Goal: Communication & Community: Answer question/provide support

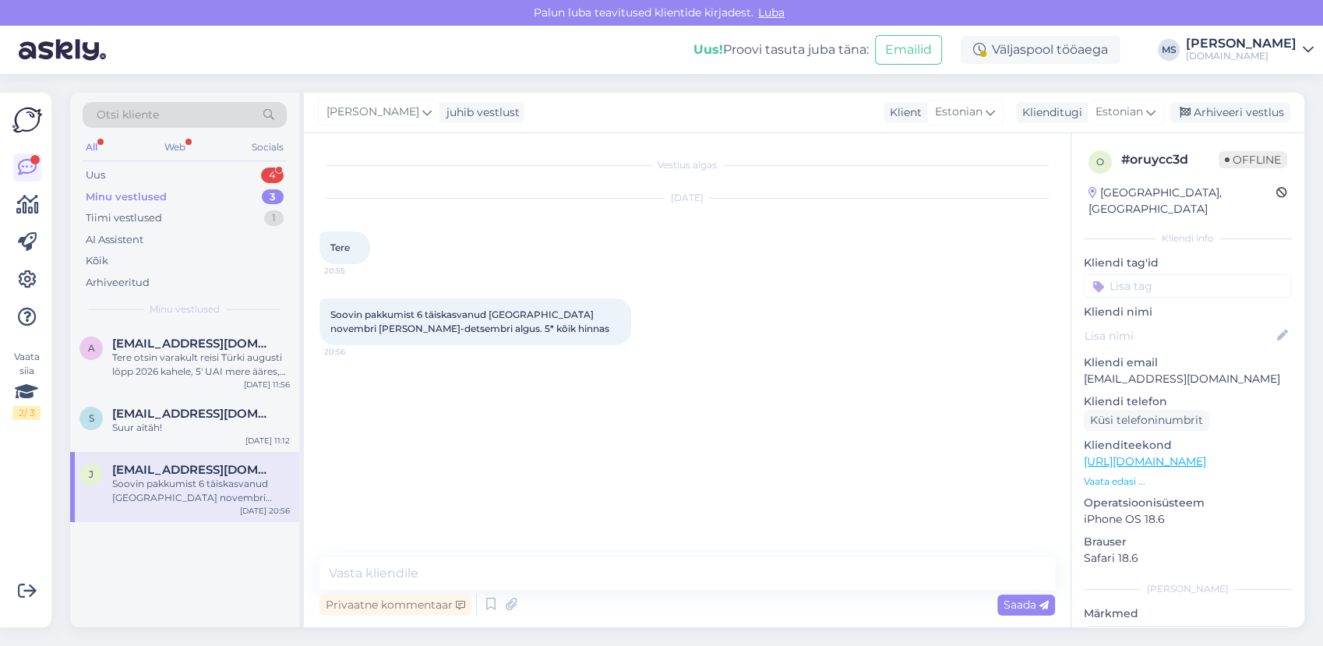
click at [1106, 454] on link "[URL][DOMAIN_NAME]" at bounding box center [1145, 461] width 122 height 14
drag, startPoint x: 1205, startPoint y: 359, endPoint x: 1083, endPoint y: 358, distance: 122.3
click at [1084, 371] on p "[EMAIL_ADDRESS][DOMAIN_NAME]" at bounding box center [1188, 379] width 208 height 16
drag, startPoint x: 1083, startPoint y: 358, endPoint x: 1095, endPoint y: 362, distance: 12.3
copy p "[EMAIL_ADDRESS][DOMAIN_NAME]"
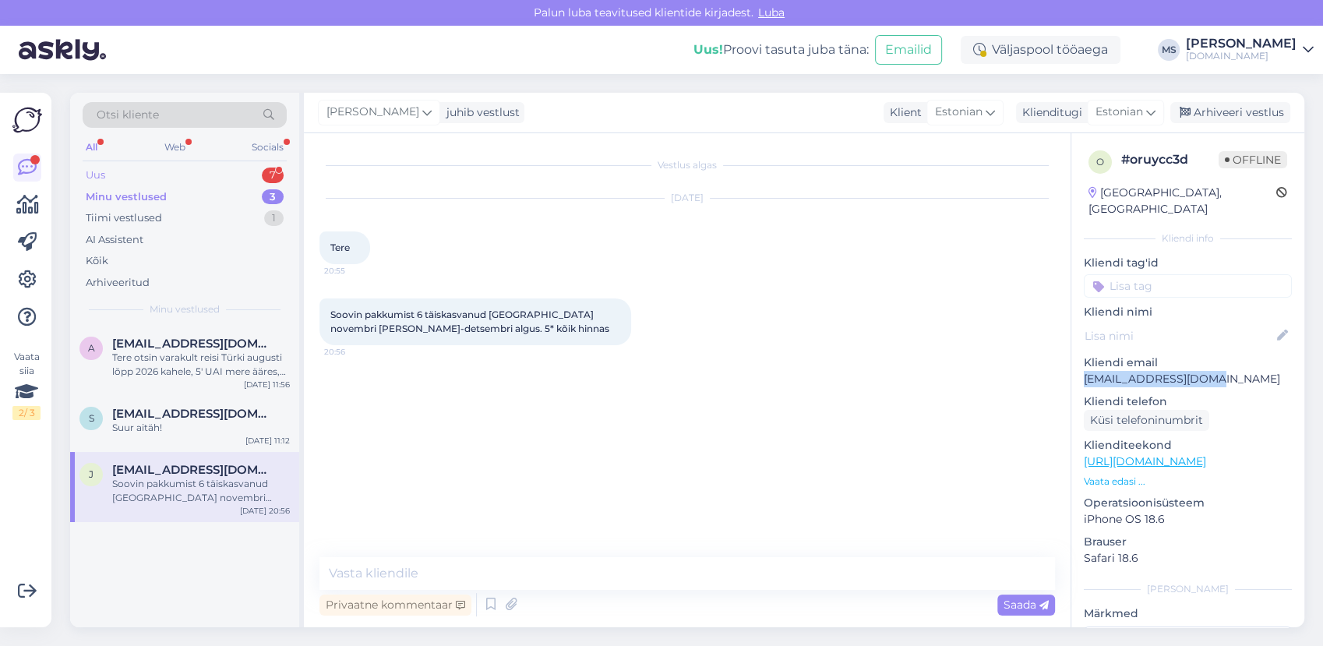
click at [129, 174] on div "Uus 7" at bounding box center [185, 175] width 204 height 22
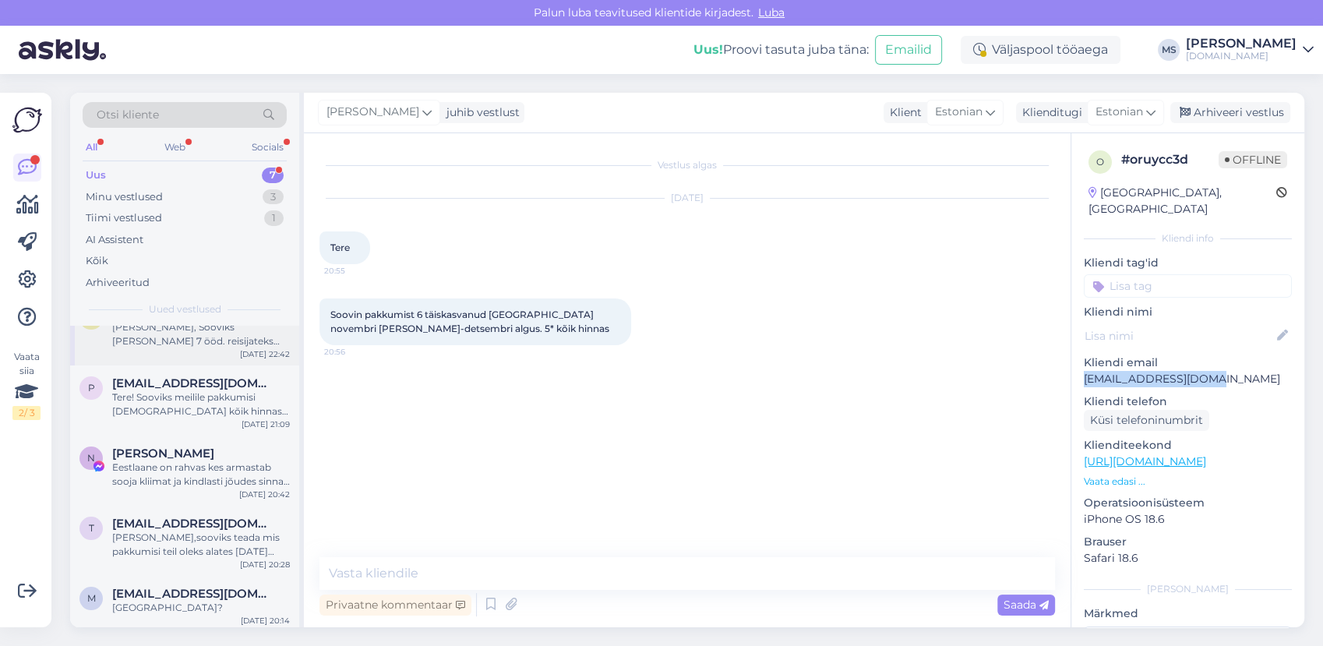
scroll to position [146, 0]
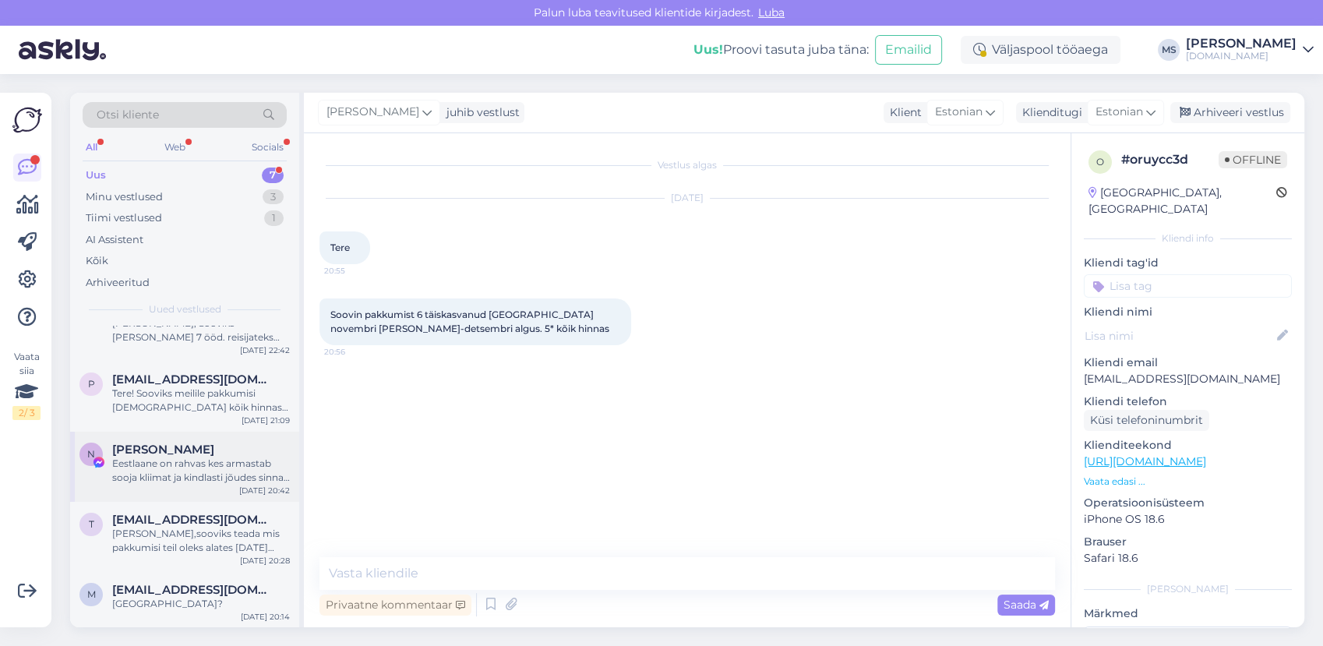
click at [206, 462] on div "Eestlaane on rahvas kes armastab sooja kliimat ja kindlasti jõudes sinna ei tah…" at bounding box center [201, 471] width 178 height 28
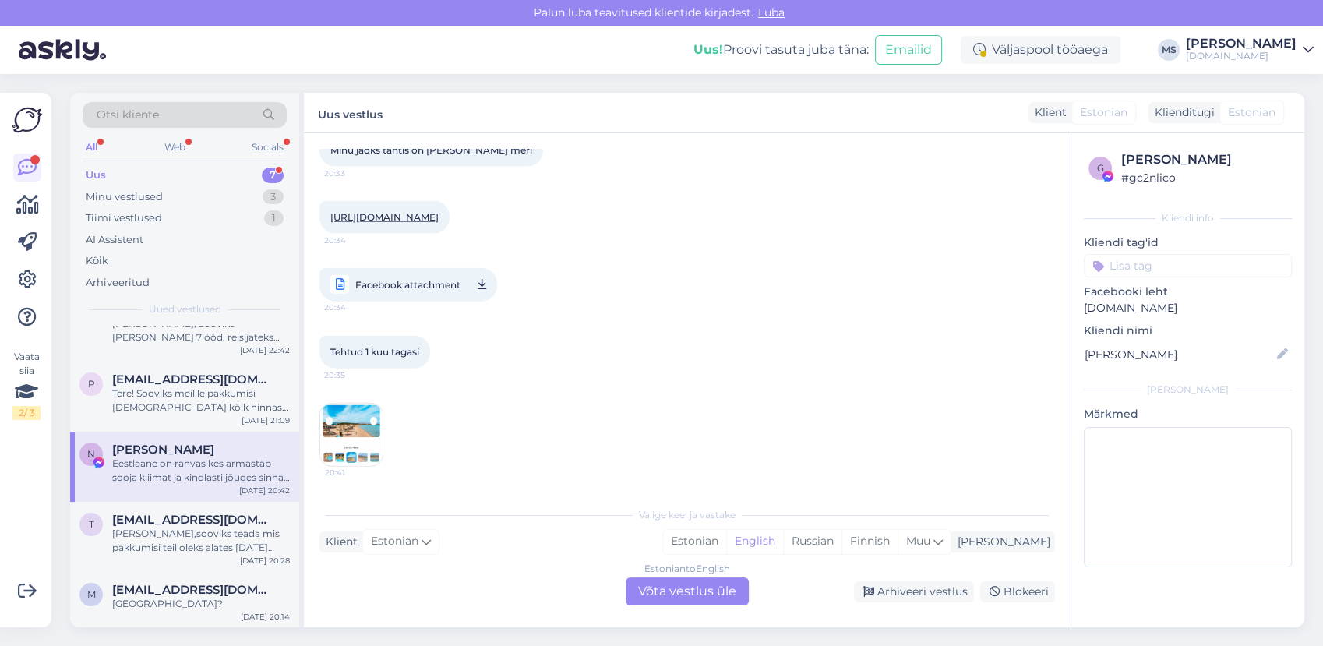
scroll to position [9567, 0]
click at [206, 516] on span "[EMAIL_ADDRESS][DOMAIN_NAME]" at bounding box center [193, 520] width 162 height 14
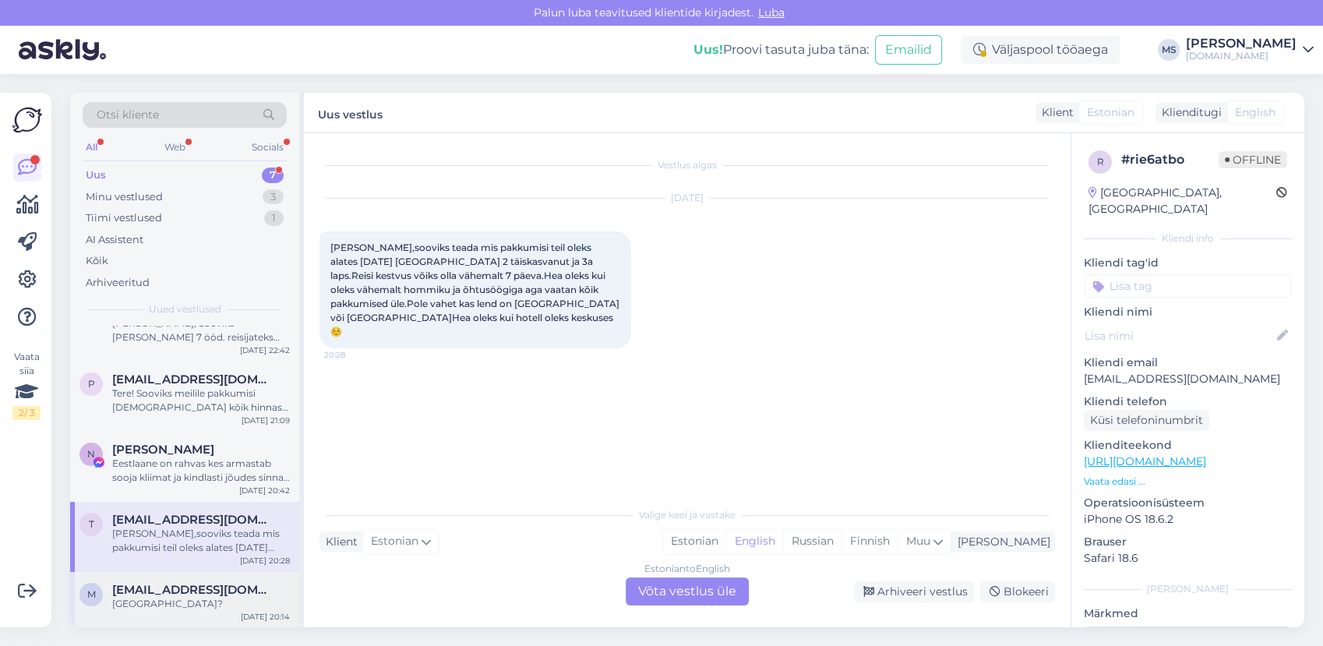
scroll to position [0, 0]
drag, startPoint x: 206, startPoint y: 591, endPoint x: 199, endPoint y: 581, distance: 11.7
click at [203, 589] on span "[EMAIL_ADDRESS][DOMAIN_NAME]" at bounding box center [193, 590] width 162 height 14
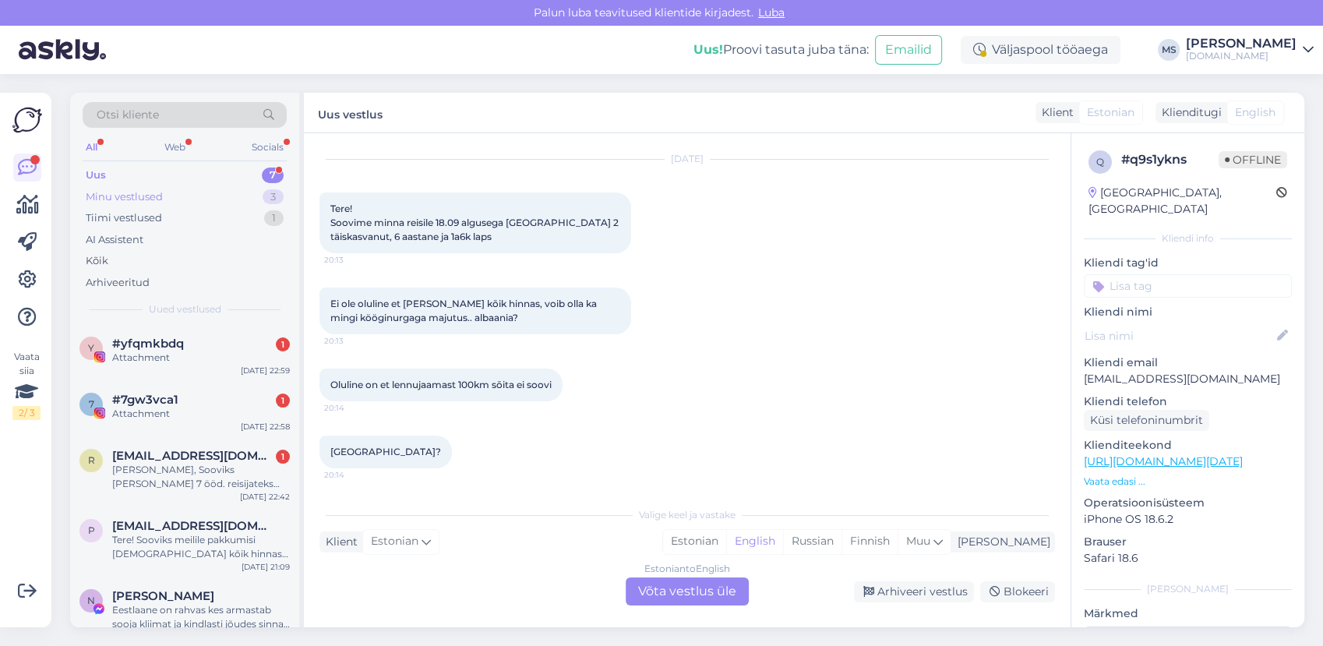
click at [116, 192] on div "Minu vestlused" at bounding box center [124, 197] width 77 height 16
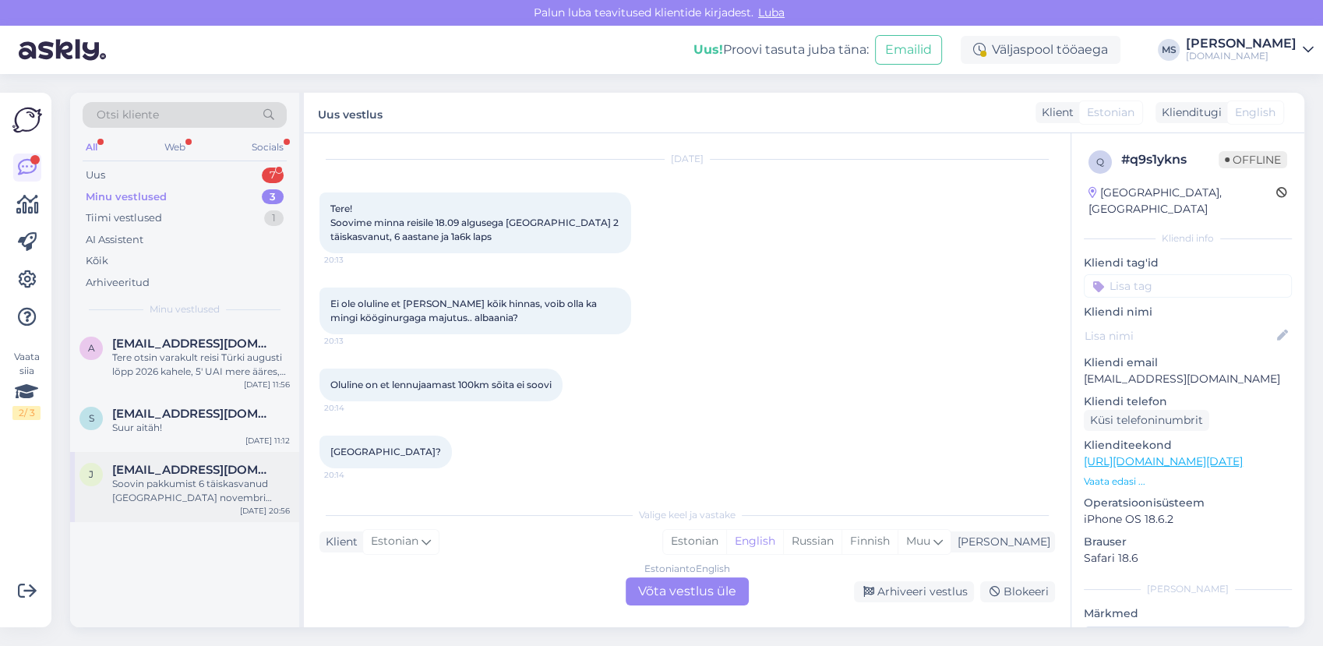
click at [212, 469] on span "[EMAIL_ADDRESS][DOMAIN_NAME]" at bounding box center [193, 470] width 162 height 14
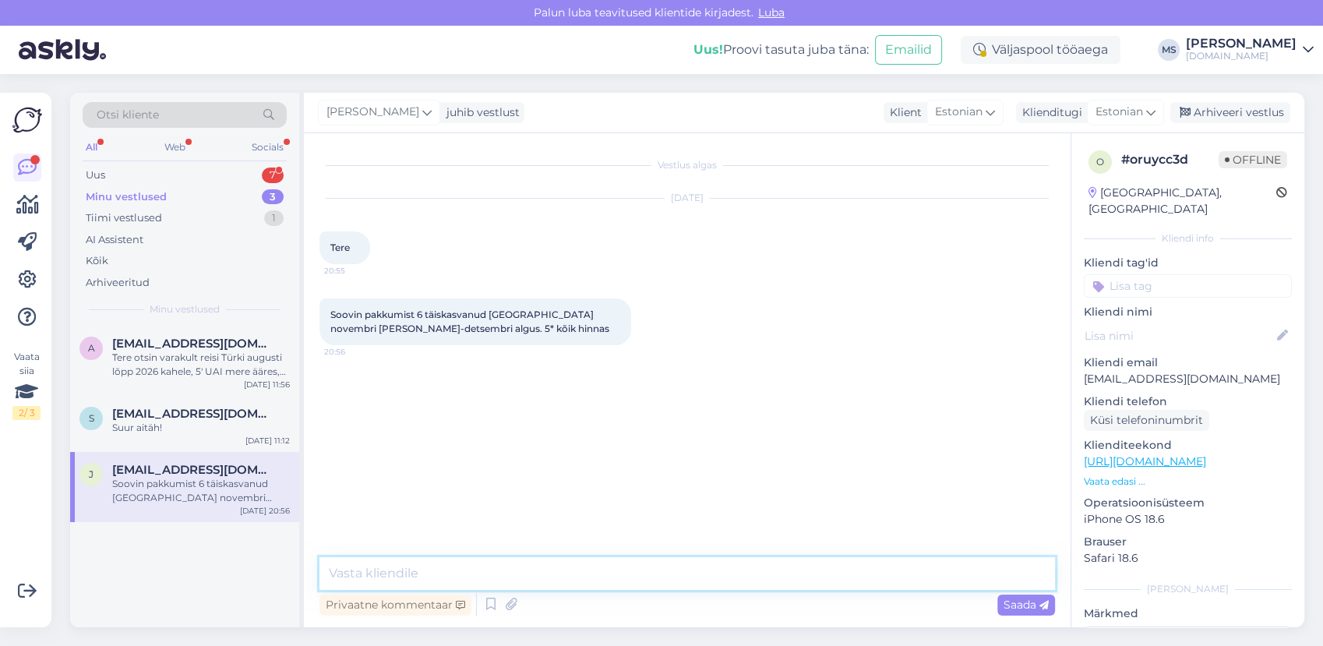
click at [459, 570] on textarea at bounding box center [686, 573] width 735 height 33
type textarea "Tere! [GEOGRAPHIC_DATA] on saadetud Teile meilile. :)"
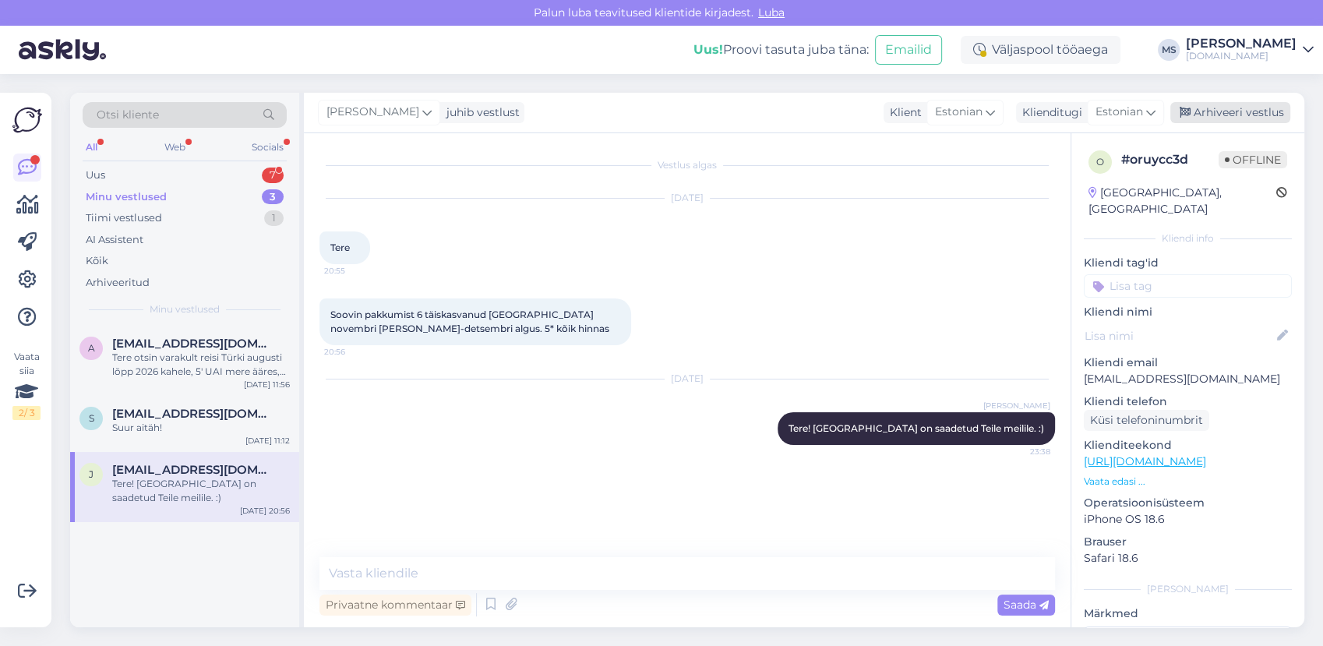
click at [1236, 106] on div "Arhiveeri vestlus" at bounding box center [1230, 112] width 120 height 21
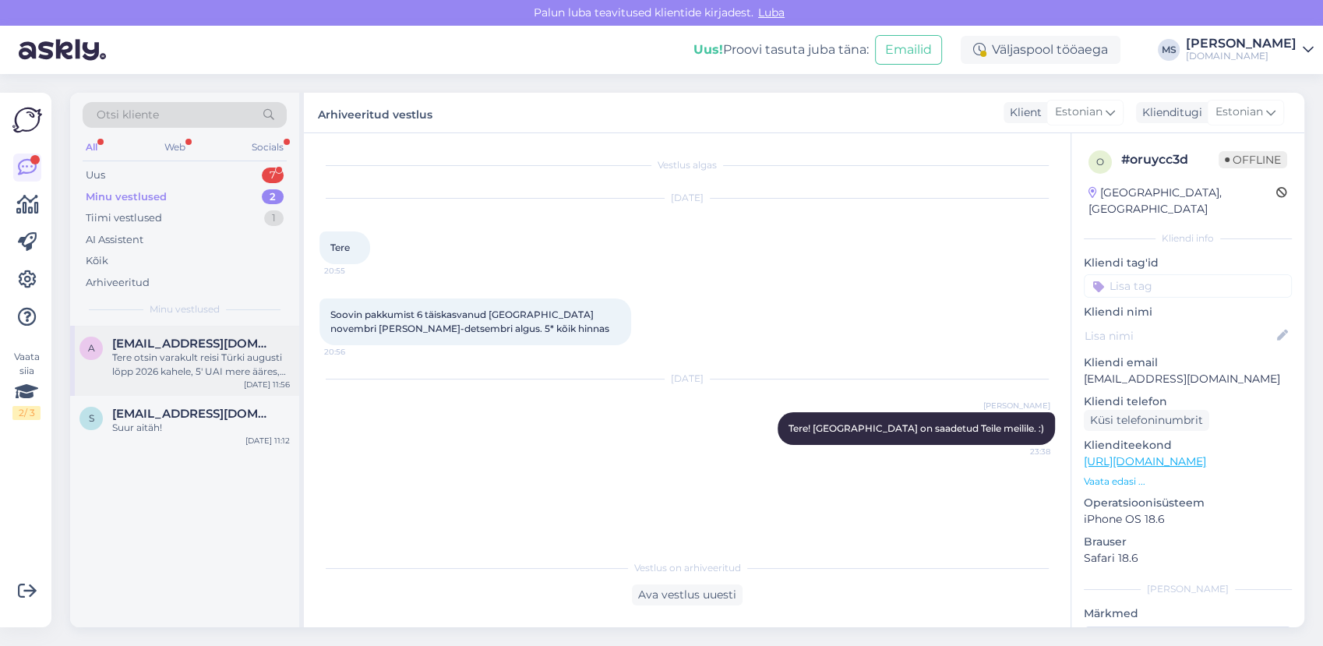
click at [228, 388] on div "a [EMAIL_ADDRESS][DOMAIN_NAME] Tere otsin varakult reisi Türki augusti [PERSON_…" at bounding box center [184, 361] width 229 height 70
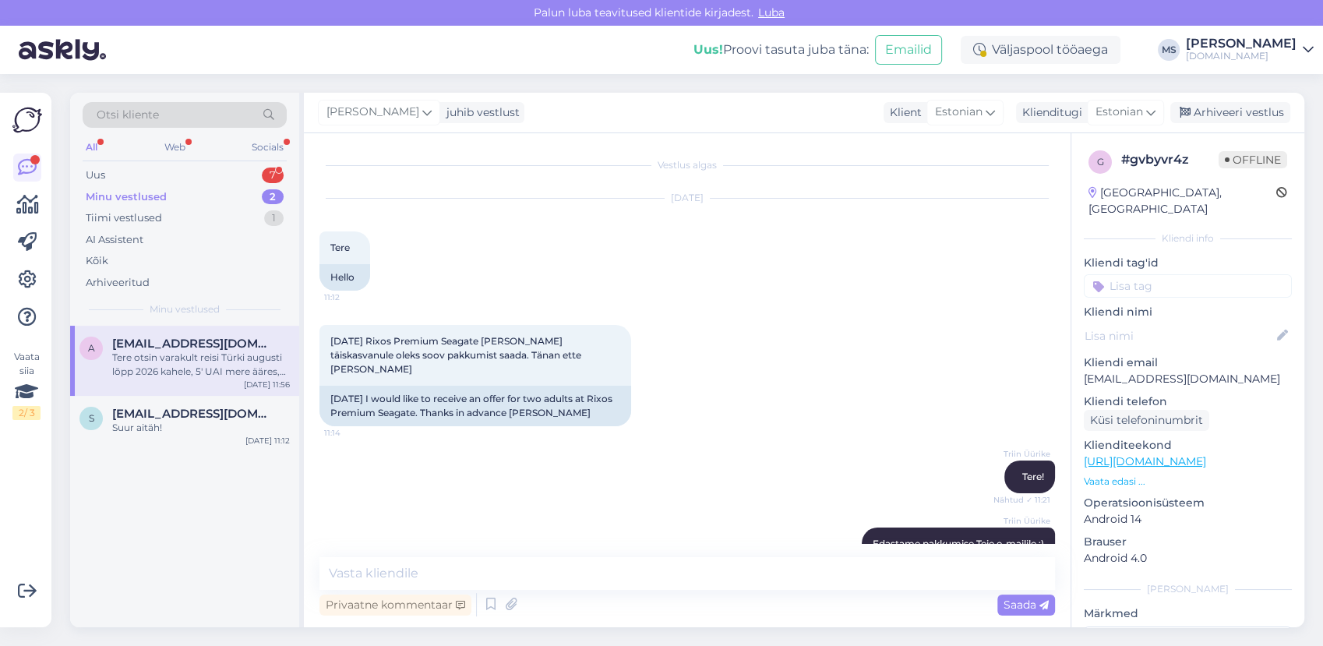
scroll to position [326, 0]
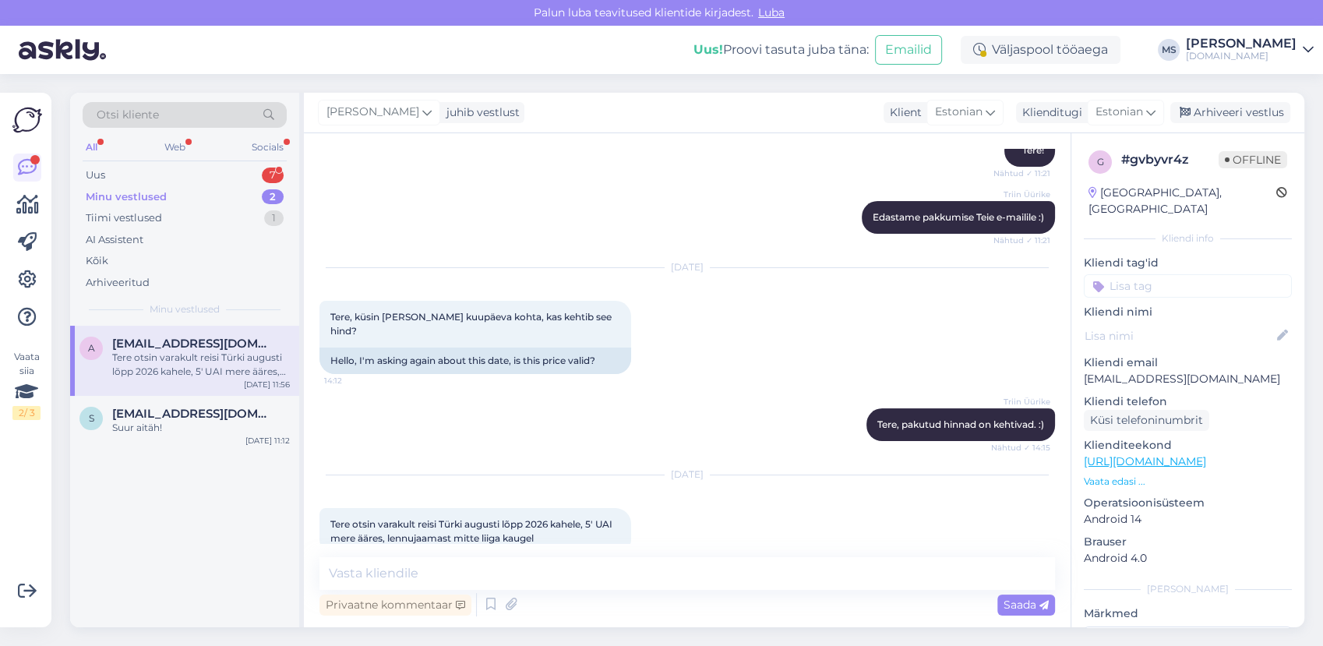
click at [1159, 371] on p "[EMAIL_ADDRESS][DOMAIN_NAME]" at bounding box center [1188, 379] width 208 height 16
copy p "[EMAIL_ADDRESS][DOMAIN_NAME]"
click at [177, 408] on span "[EMAIL_ADDRESS][DOMAIN_NAME]" at bounding box center [193, 414] width 162 height 14
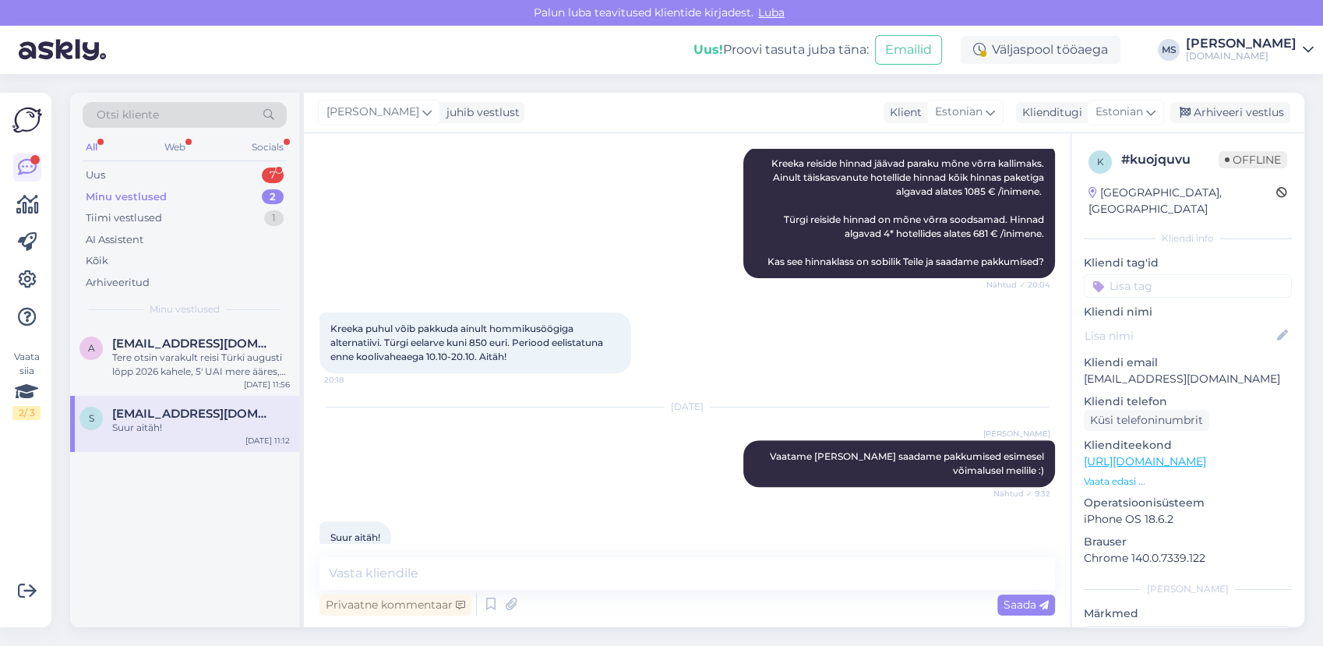
scroll to position [577, 0]
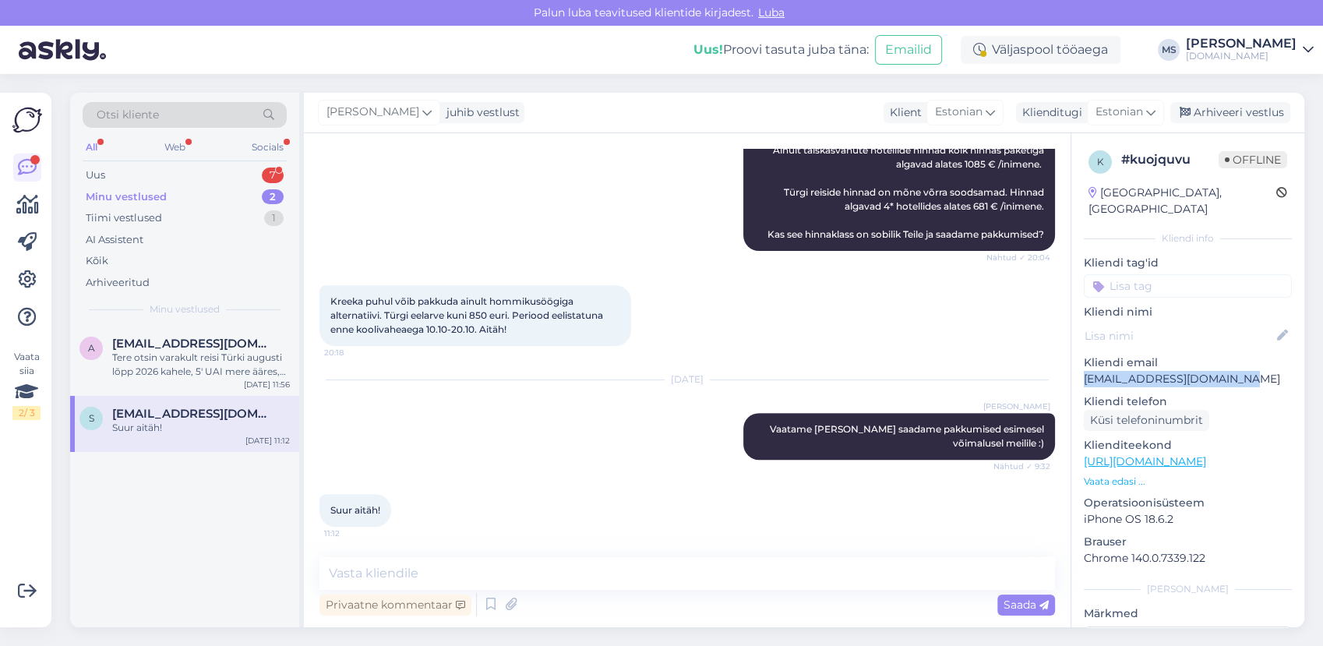
drag, startPoint x: 1221, startPoint y: 359, endPoint x: 1084, endPoint y: 365, distance: 137.3
click at [1084, 371] on p "[EMAIL_ADDRESS][DOMAIN_NAME]" at bounding box center [1188, 379] width 208 height 16
copy p "[EMAIL_ADDRESS][DOMAIN_NAME]"
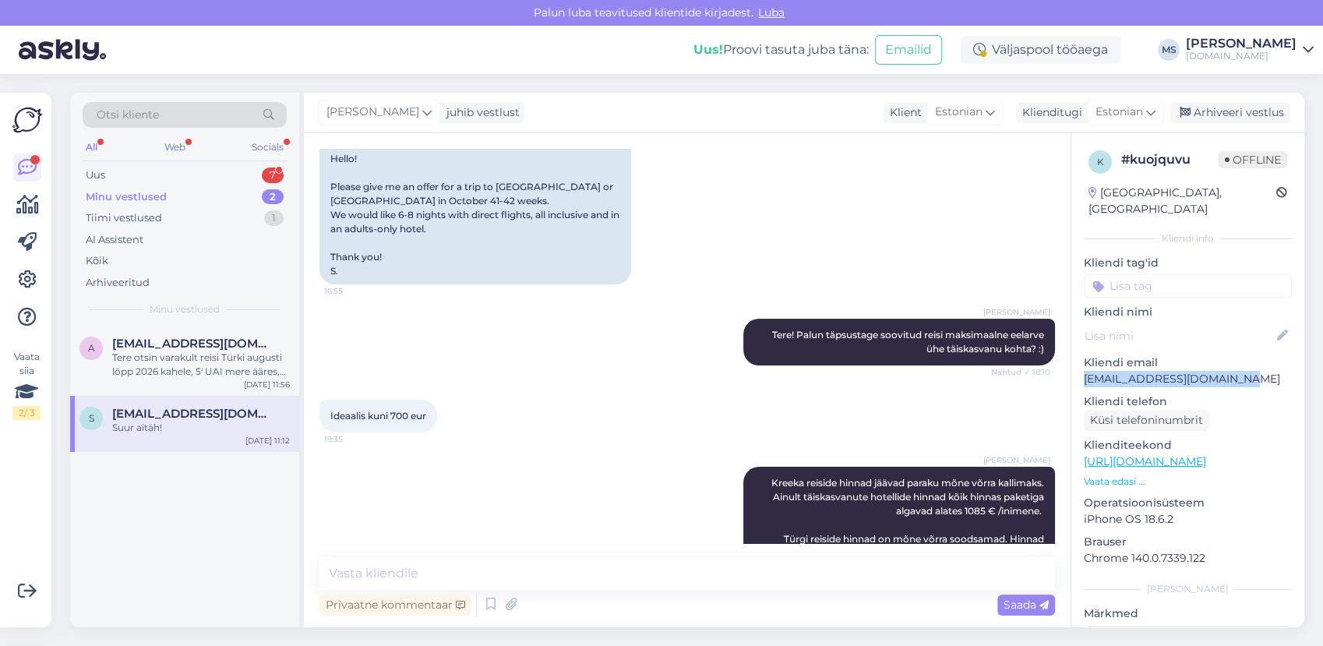
scroll to position [0, 0]
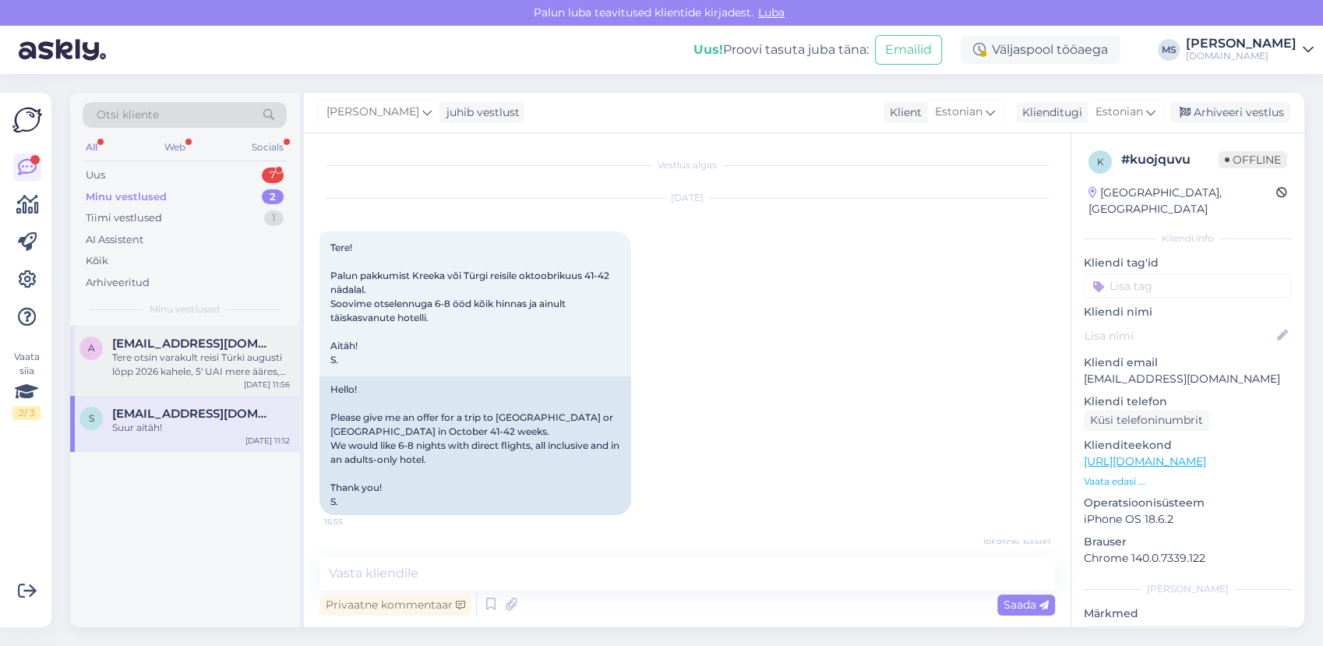
click at [187, 379] on div "a [EMAIL_ADDRESS][DOMAIN_NAME] Tere otsin varakult reisi Türki augusti [PERSON_…" at bounding box center [184, 361] width 229 height 70
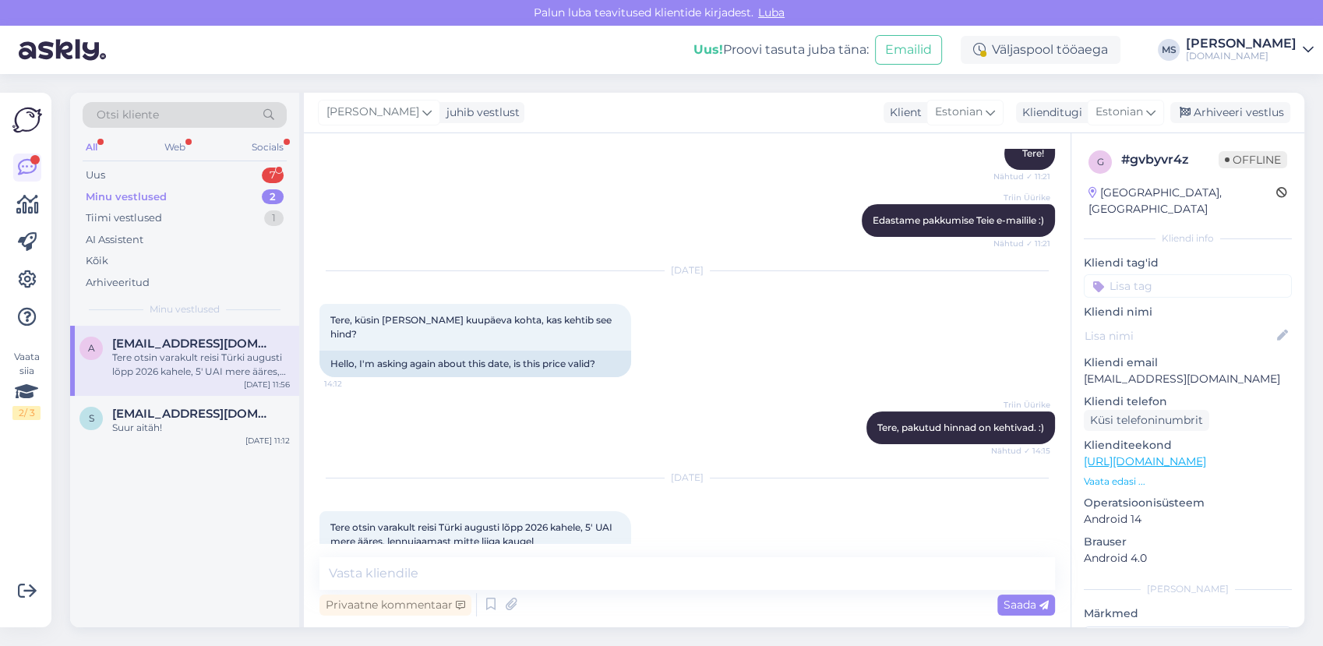
scroll to position [326, 0]
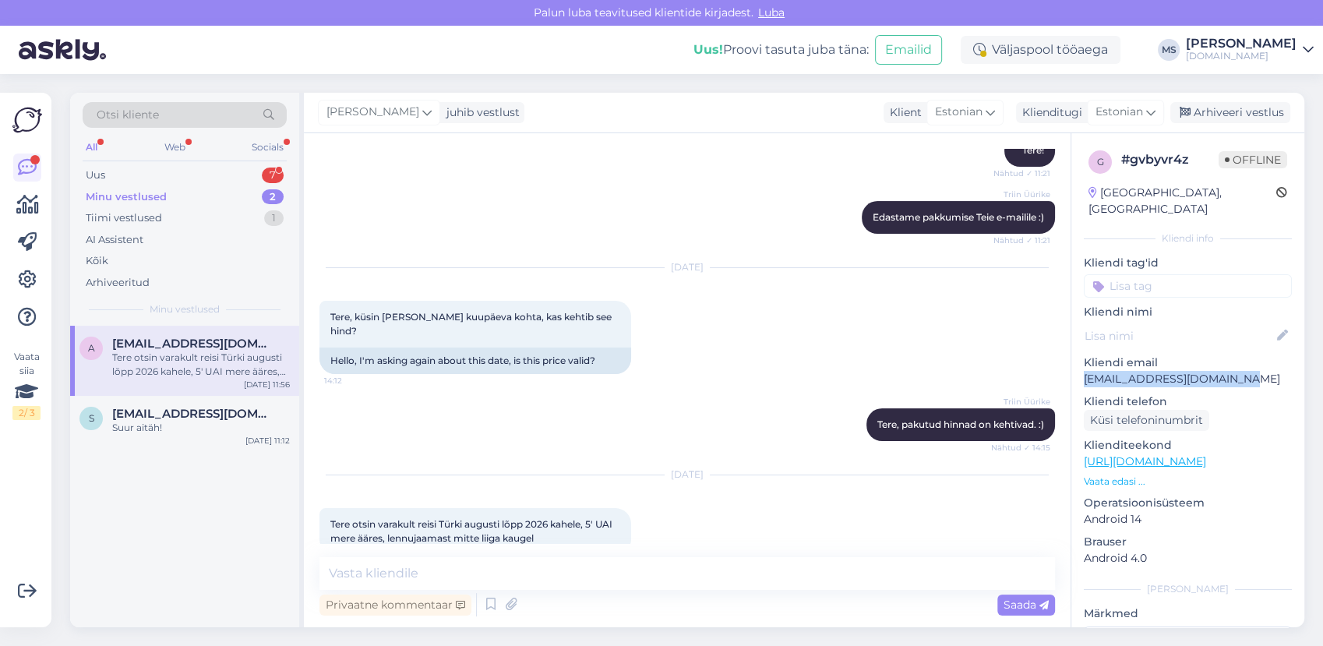
drag, startPoint x: 1257, startPoint y: 365, endPoint x: 1086, endPoint y: 363, distance: 171.4
click at [1086, 371] on p "[EMAIL_ADDRESS][DOMAIN_NAME]" at bounding box center [1188, 379] width 208 height 16
copy p "[EMAIL_ADDRESS][DOMAIN_NAME]"
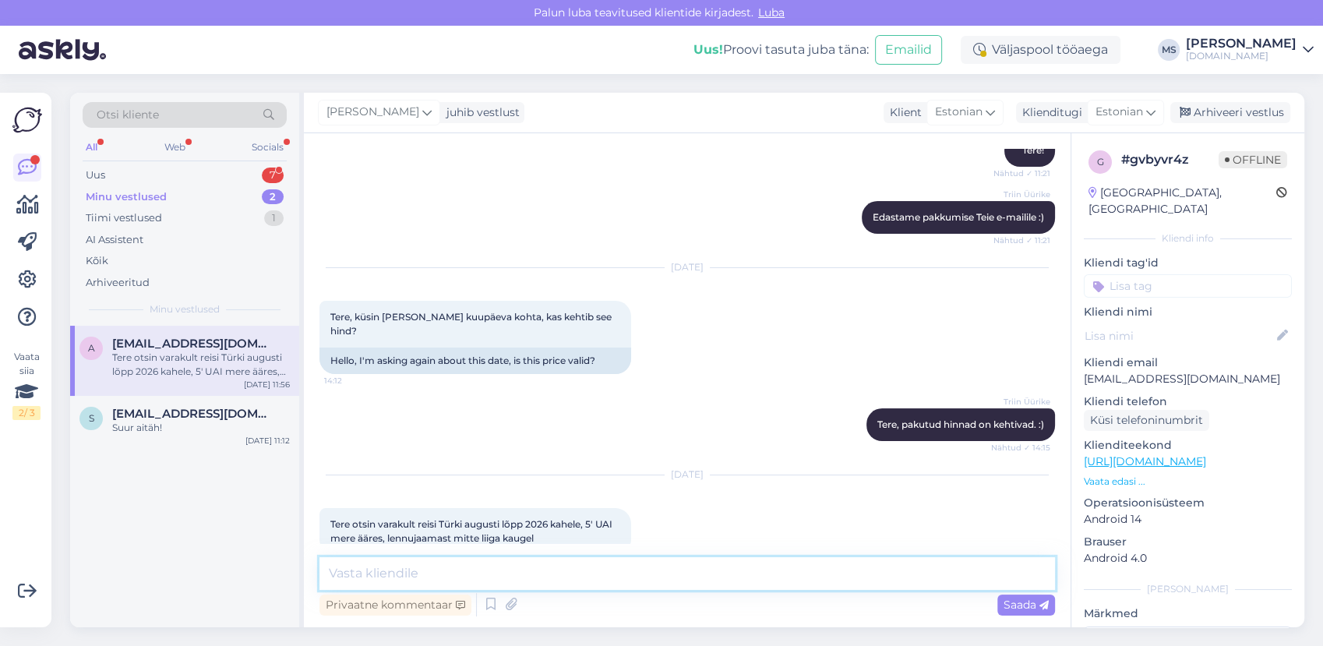
click at [486, 572] on textarea at bounding box center [686, 573] width 735 height 33
type textarea "Tere! Vabandame vastuse viibimise tõttu. [GEOGRAPHIC_DATA] on saadetud Teile me…"
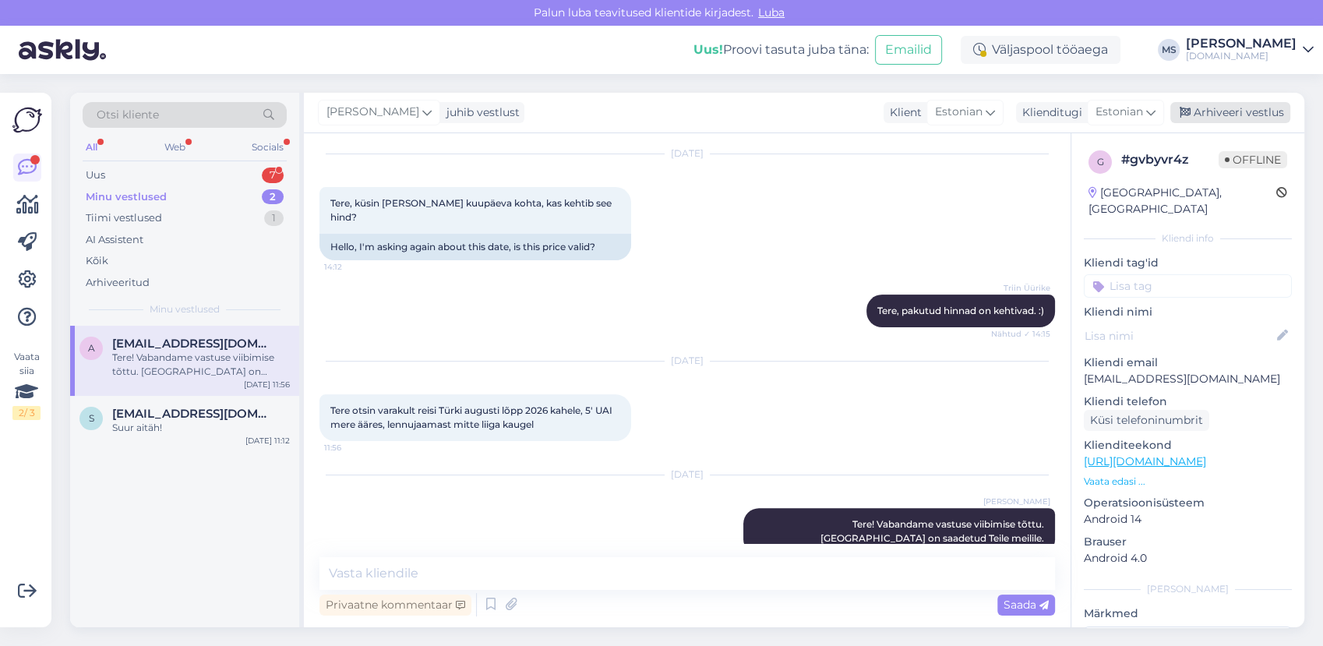
click at [1225, 111] on div "Arhiveeri vestlus" at bounding box center [1230, 112] width 120 height 21
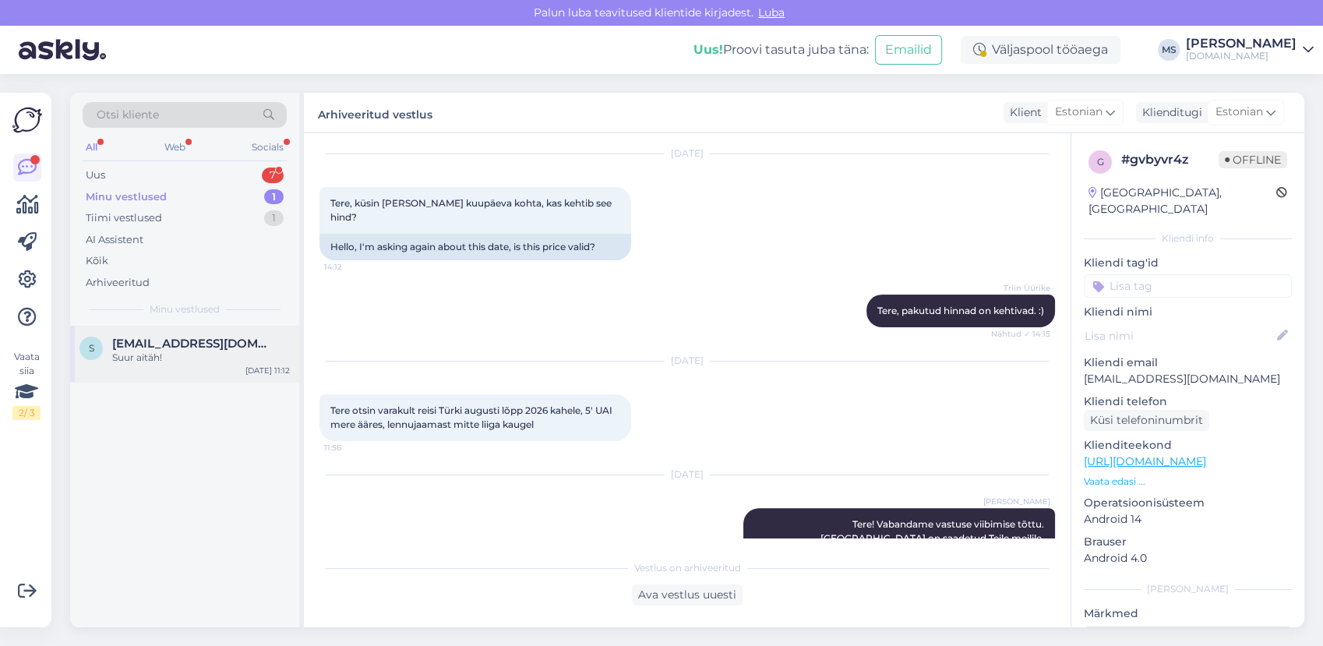
click at [146, 352] on div "Suur aitäh!" at bounding box center [201, 358] width 178 height 14
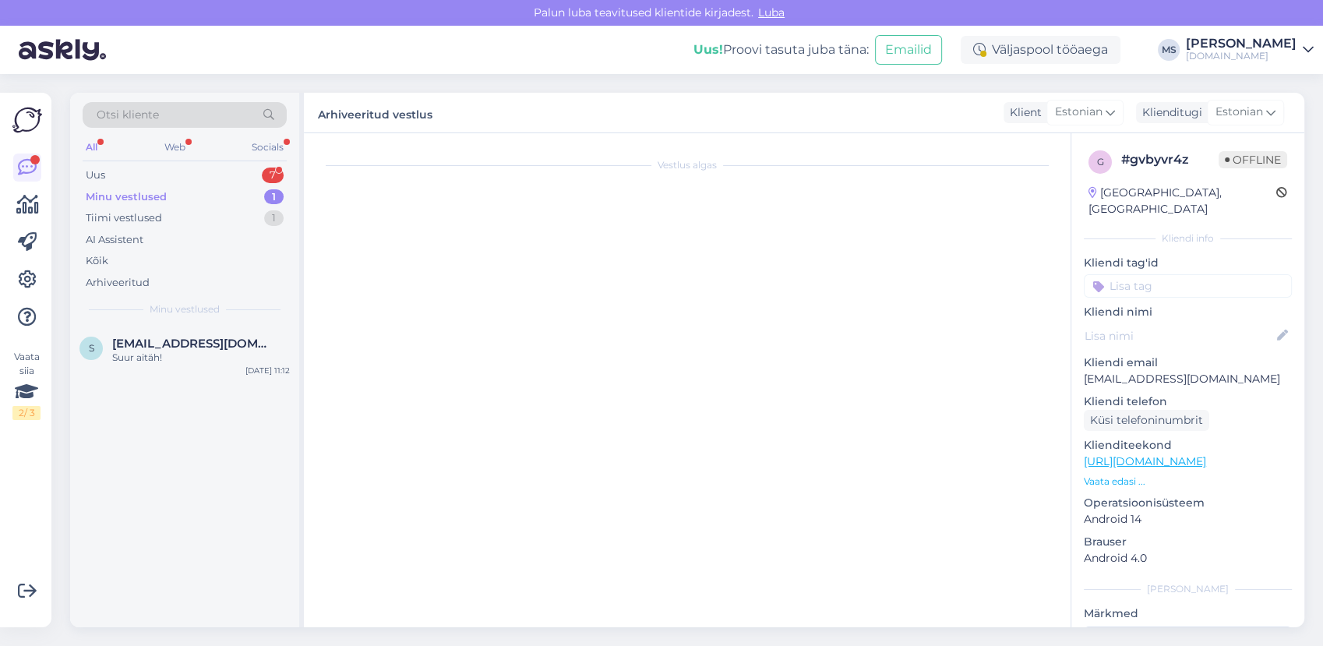
scroll to position [577, 0]
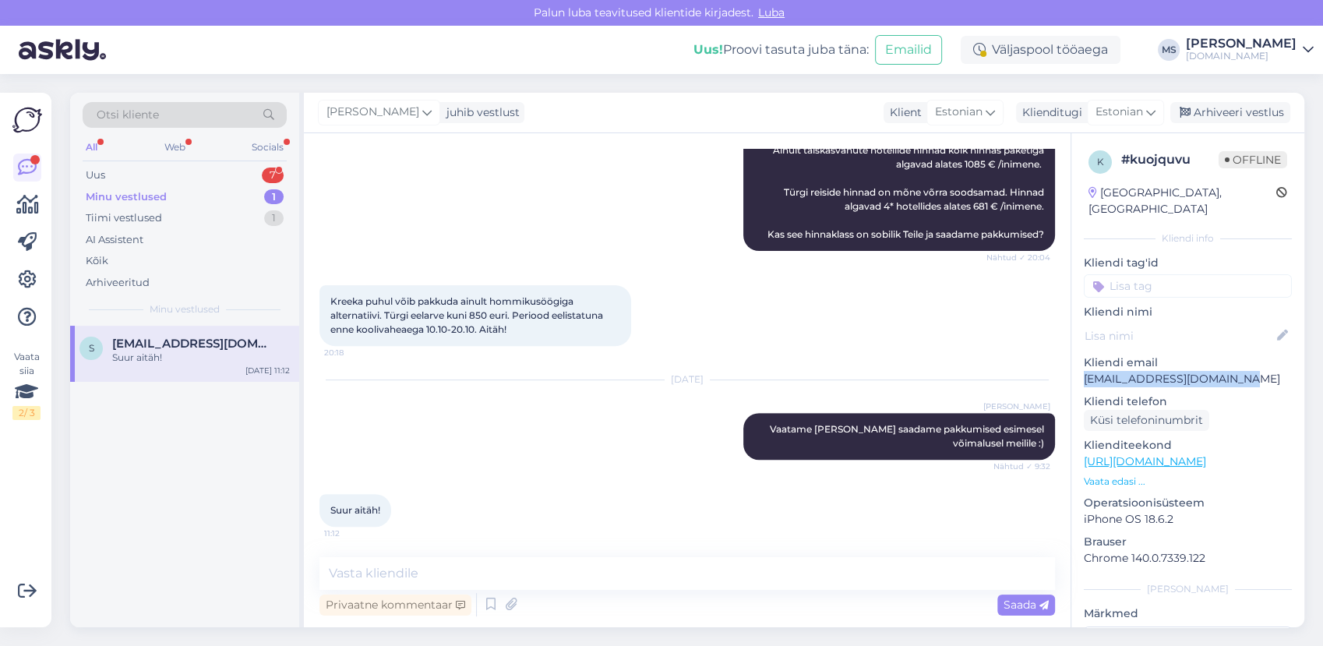
drag, startPoint x: 1235, startPoint y: 367, endPoint x: 1085, endPoint y: 365, distance: 150.4
click at [1085, 371] on p "[EMAIL_ADDRESS][DOMAIN_NAME]" at bounding box center [1188, 379] width 208 height 16
copy p "[EMAIL_ADDRESS][DOMAIN_NAME]"
